Goal: Task Accomplishment & Management: Complete application form

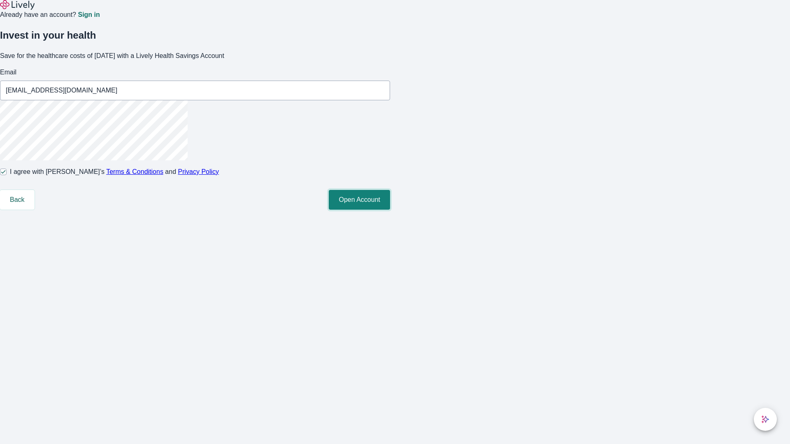
click at [390, 210] on button "Open Account" at bounding box center [359, 200] width 61 height 20
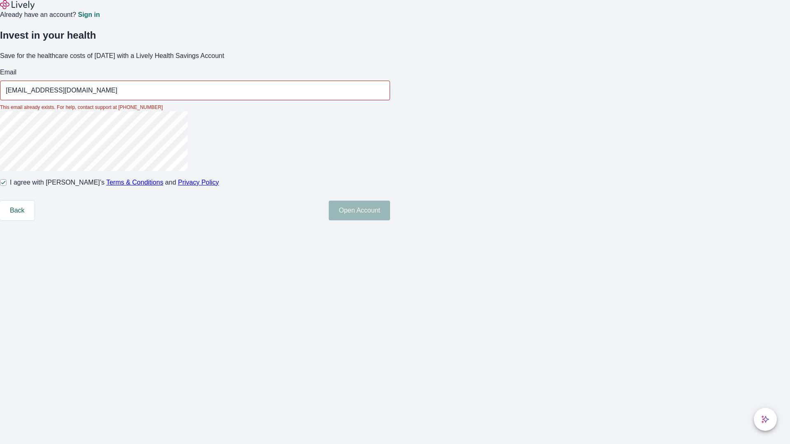
type input "[EMAIL_ADDRESS][DOMAIN_NAME]"
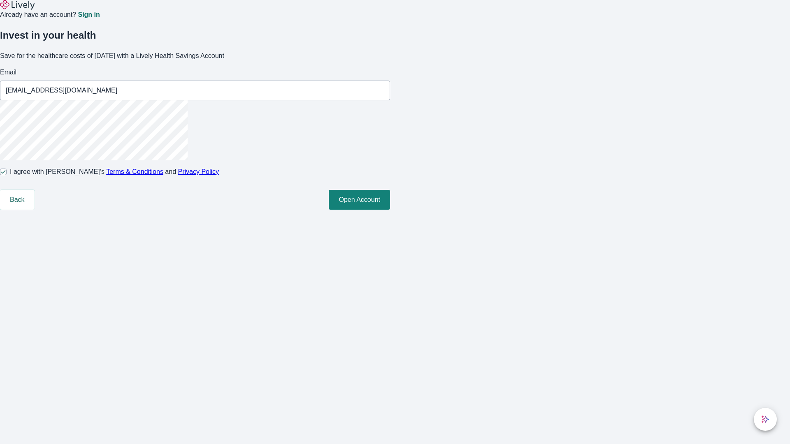
click at [7, 175] on input "I agree with Lively’s Terms & Conditions and Privacy Policy" at bounding box center [3, 172] width 7 height 7
checkbox input "false"
type input "[PERSON_NAME][EMAIL_ADDRESS][DOMAIN_NAME]"
click at [7, 175] on input "I agree with Lively’s Terms & Conditions and Privacy Policy" at bounding box center [3, 172] width 7 height 7
checkbox input "true"
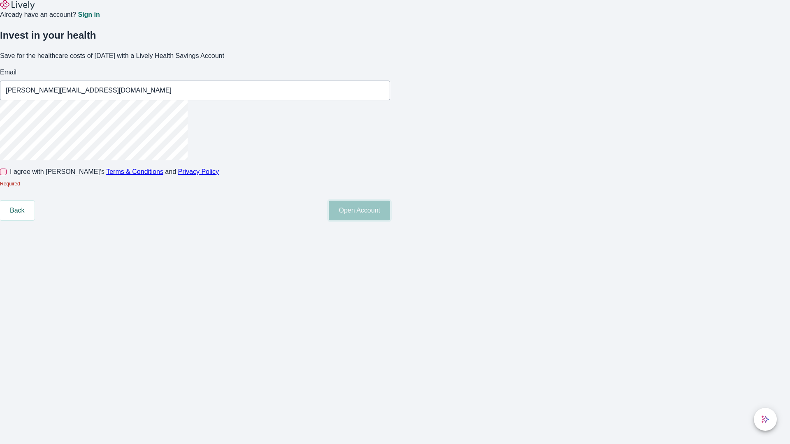
click at [390, 220] on button "Open Account" at bounding box center [359, 211] width 61 height 20
